Goal: Find specific page/section: Find specific page/section

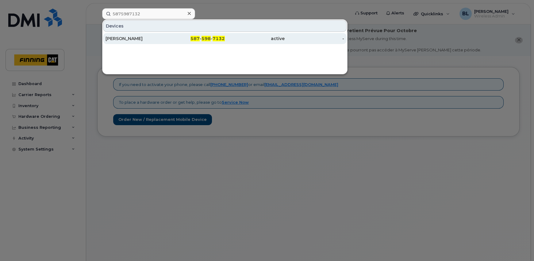
type input "5875987132"
click at [140, 37] on div "[PERSON_NAME]" at bounding box center [135, 39] width 60 height 6
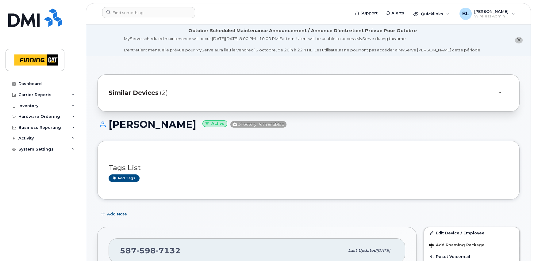
drag, startPoint x: 154, startPoint y: 1, endPoint x: 226, endPoint y: 170, distance: 183.9
click at [226, 170] on h3 "Tags List" at bounding box center [307, 168] width 399 height 8
